Goal: Information Seeking & Learning: Find specific page/section

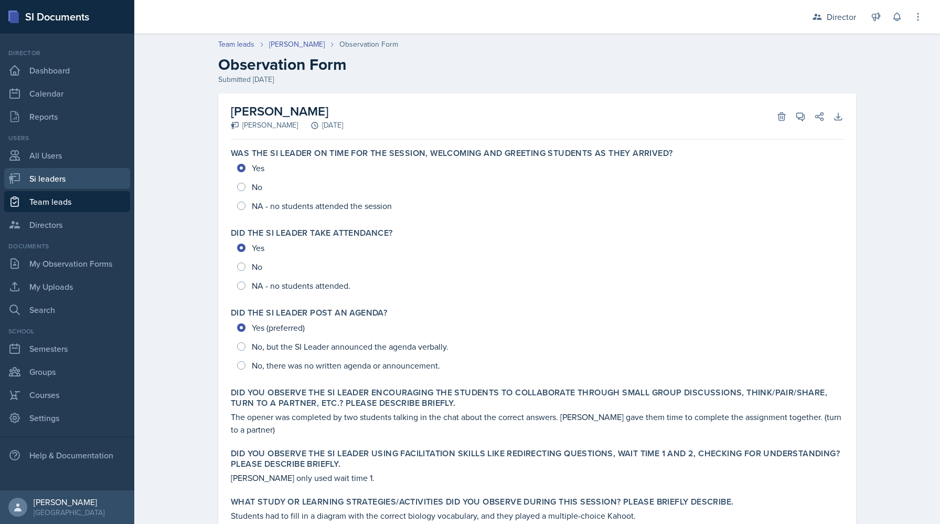
click at [50, 177] on link "Si leaders" at bounding box center [67, 178] width 126 height 21
select select "2bed604d-1099-4043-b1bc-2365e8740244"
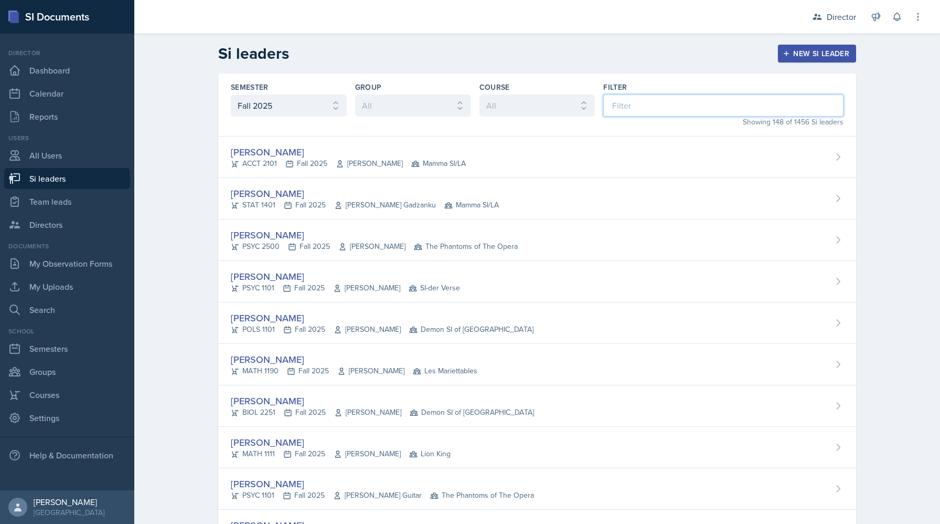
click at [682, 113] on input at bounding box center [724, 105] width 240 height 22
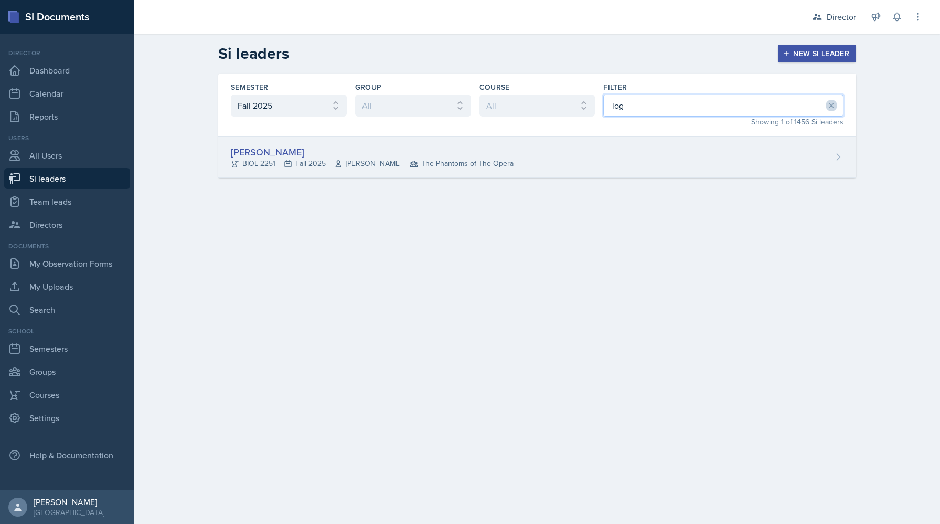
type input "log"
click at [482, 158] on span "The Phantoms of The Opera" at bounding box center [462, 163] width 104 height 11
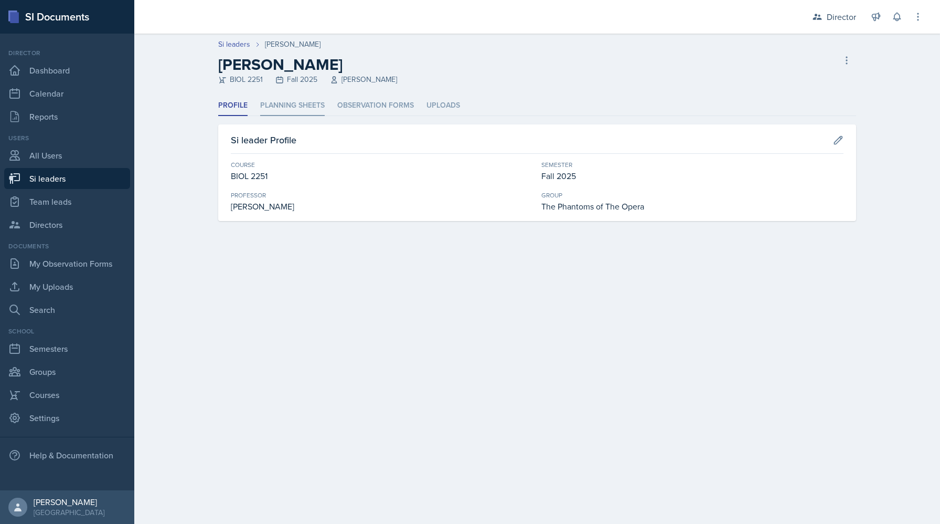
click at [285, 115] on li "Planning Sheets" at bounding box center [292, 106] width 65 height 20
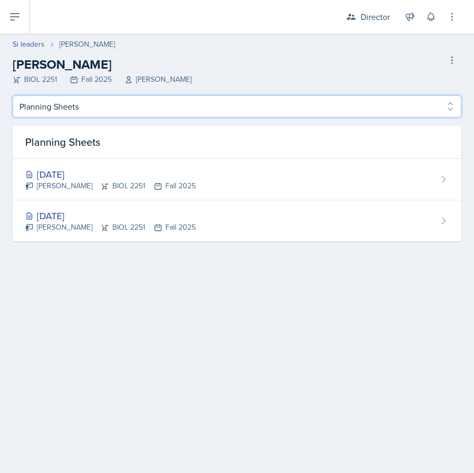
click at [168, 112] on select "Profile Planning Sheets Observation Forms Uploads" at bounding box center [237, 107] width 449 height 22
select select "Observation Forms"
click at [13, 96] on select "Profile Planning Sheets Observation Forms Uploads" at bounding box center [237, 107] width 449 height 22
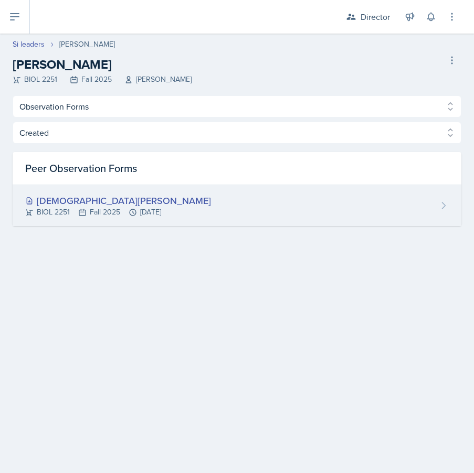
click at [153, 209] on div "BIOL 2251 Fall 2025 [DATE]" at bounding box center [118, 212] width 186 height 11
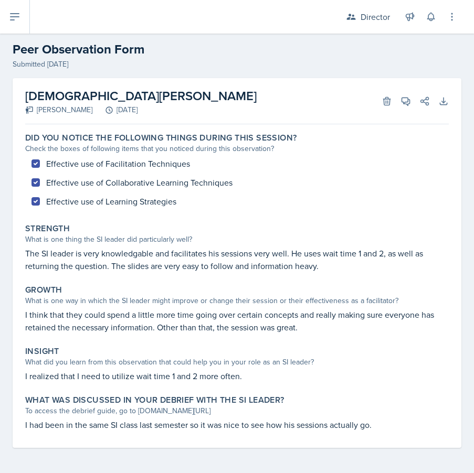
scroll to position [14, 0]
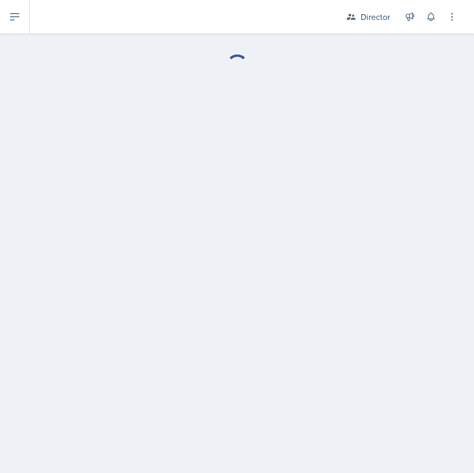
select select "Observation Forms"
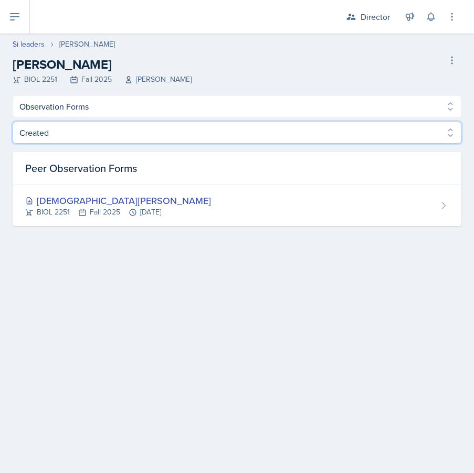
click at [114, 139] on select "Created Observed" at bounding box center [237, 133] width 449 height 22
select select "Observed"
click at [13, 122] on select "Created Observed" at bounding box center [237, 133] width 449 height 22
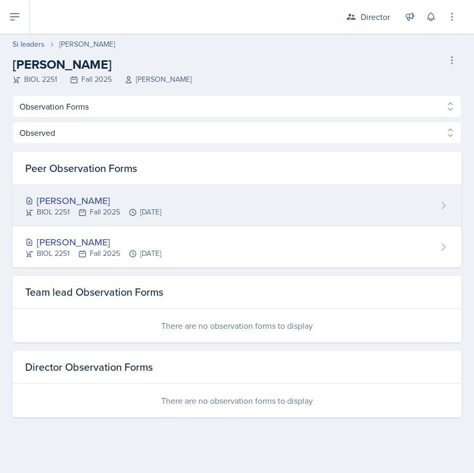
click at [107, 213] on div "BIOL 2251 Fall 2025 [DATE]" at bounding box center [93, 212] width 136 height 11
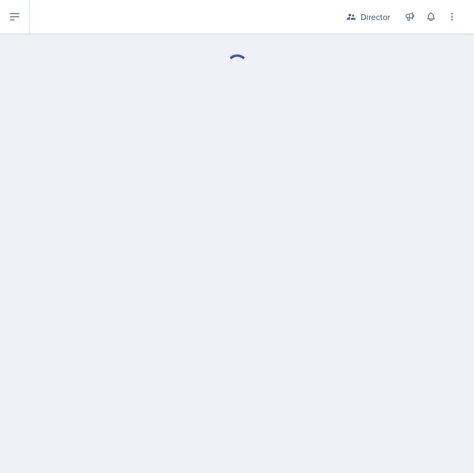
select select "Observation Forms"
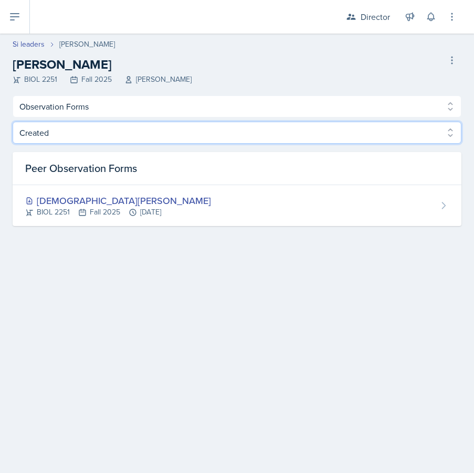
click at [154, 133] on select "Created Observed" at bounding box center [237, 133] width 449 height 22
select select "Observed"
click at [13, 122] on select "Created Observed" at bounding box center [237, 133] width 449 height 22
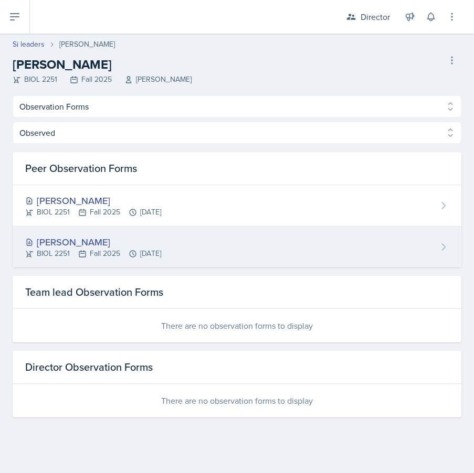
click at [150, 238] on div "[PERSON_NAME]" at bounding box center [93, 242] width 136 height 14
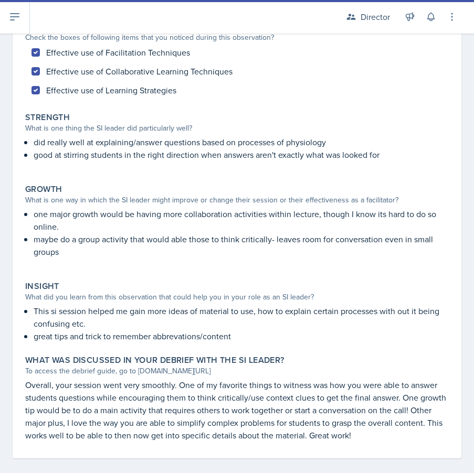
scroll to position [119, 0]
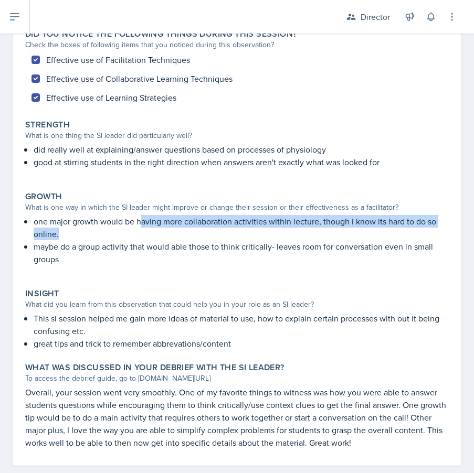
drag, startPoint x: 142, startPoint y: 223, endPoint x: 242, endPoint y: 230, distance: 100.0
click at [242, 230] on p "one major growth would be having more collaboration activities within lecture, …" at bounding box center [241, 227] width 415 height 25
